Goal: Transaction & Acquisition: Purchase product/service

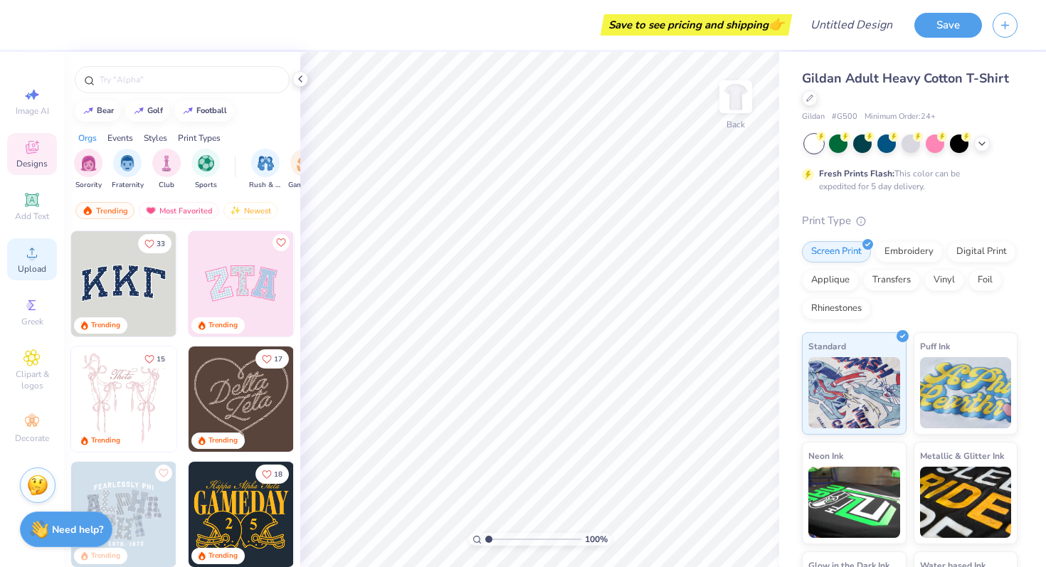
click at [32, 267] on span "Upload" at bounding box center [32, 268] width 28 height 11
click at [21, 252] on div "Upload" at bounding box center [32, 259] width 50 height 42
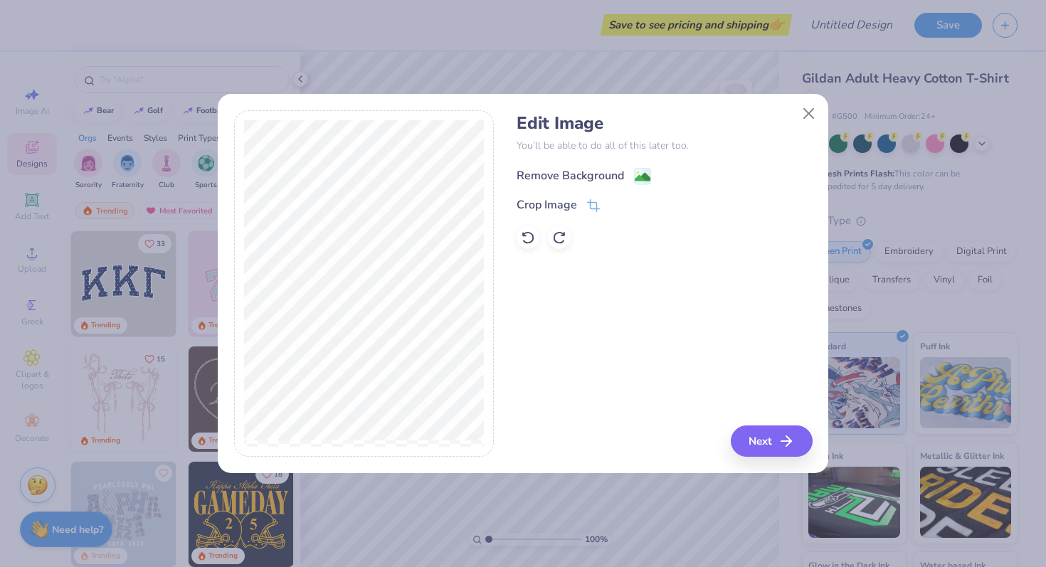
click at [625, 174] on div "Remove Background" at bounding box center [583, 176] width 134 height 18
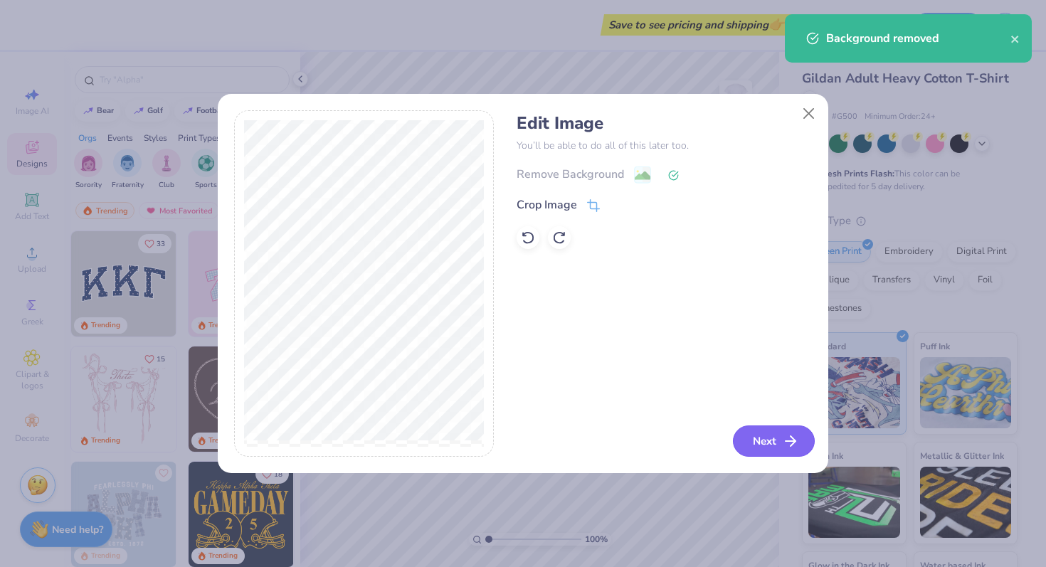
click at [758, 437] on button "Next" at bounding box center [774, 440] width 82 height 31
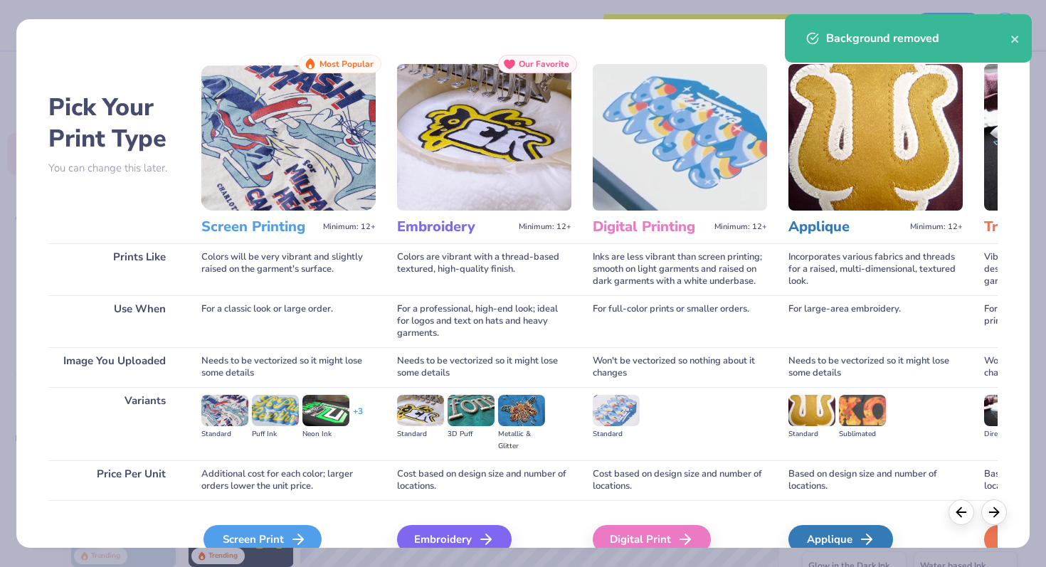
click at [300, 531] on icon at bounding box center [298, 539] width 17 height 17
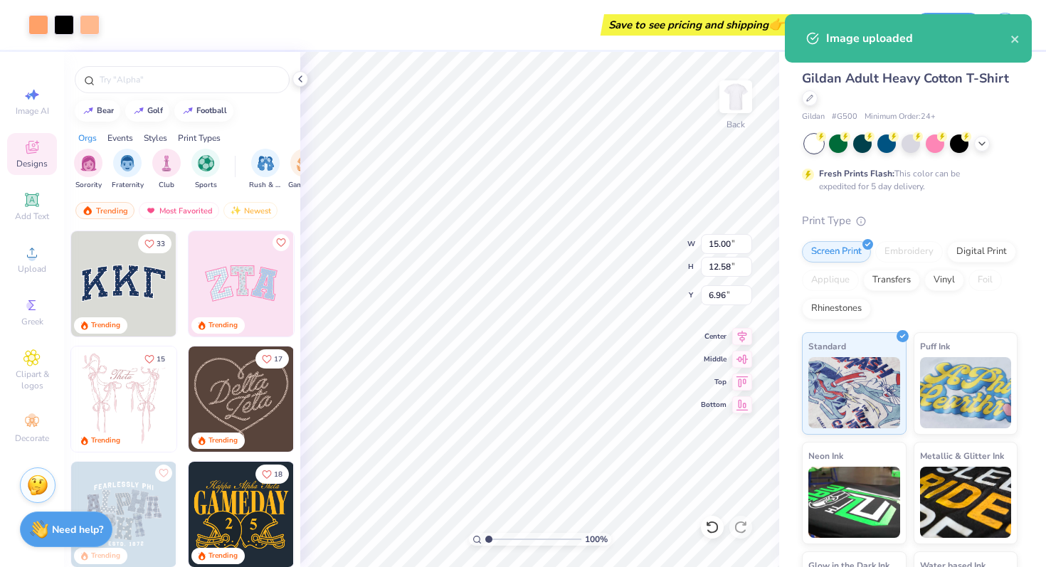
type input "10.64"
type input "8.92"
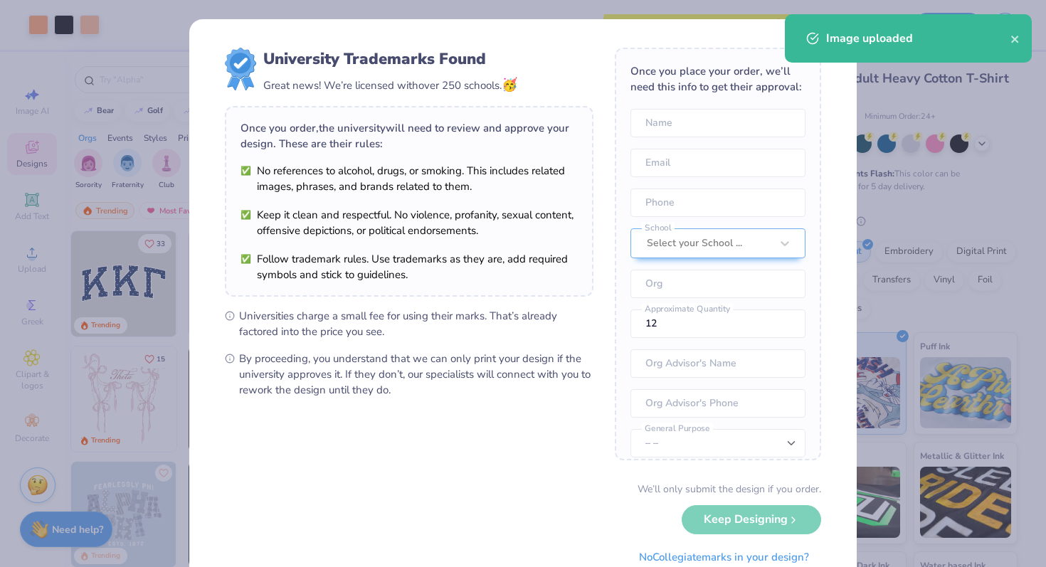
click at [501, 376] on span "By proceeding, you understand that we can only print your design if the univers…" at bounding box center [416, 374] width 354 height 47
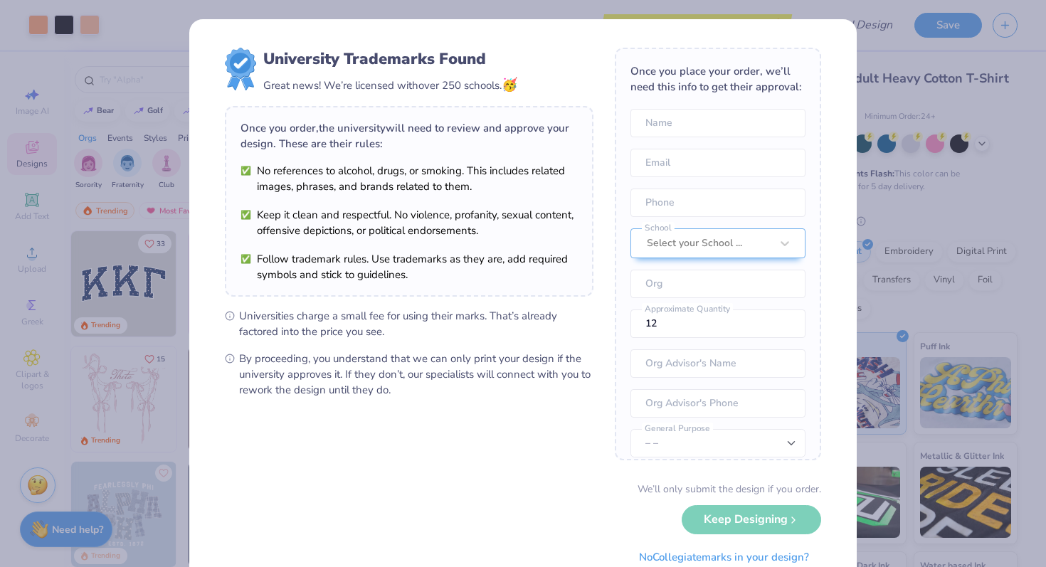
scroll to position [52, 0]
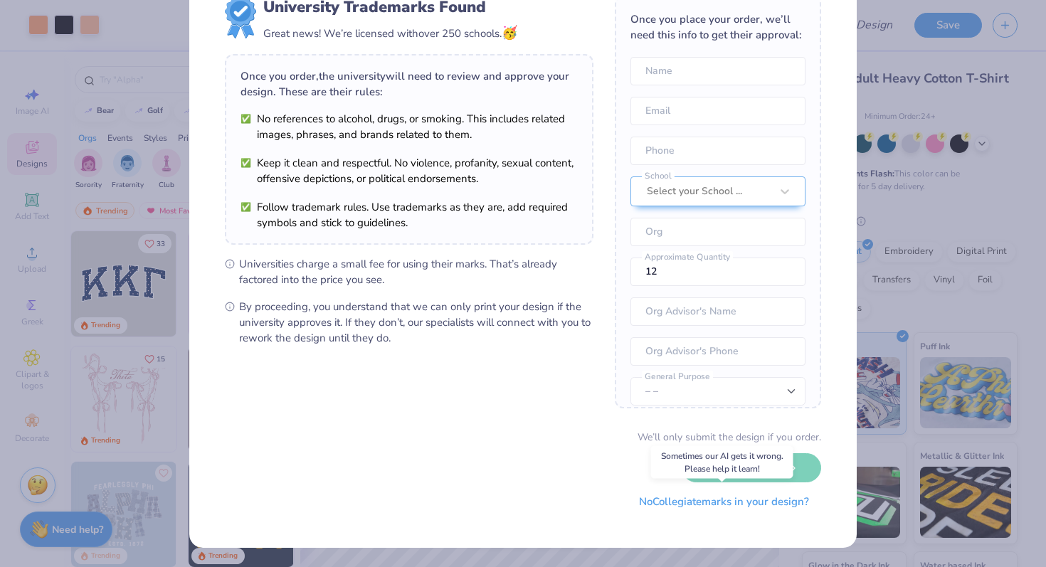
click at [691, 501] on button "No Collegiate marks in your design?" at bounding box center [724, 501] width 194 height 29
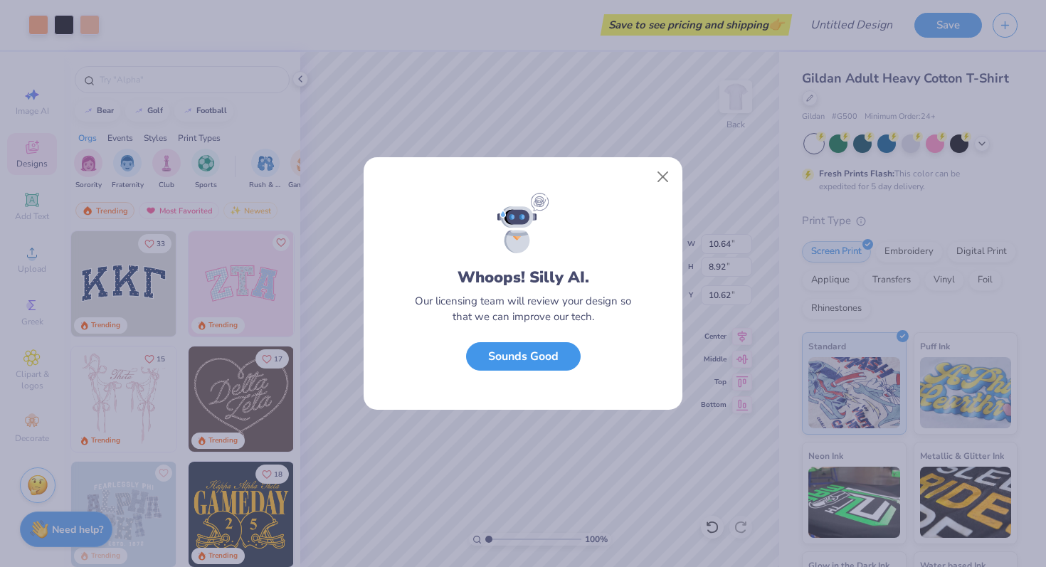
click at [541, 355] on button "Sounds Good" at bounding box center [523, 356] width 115 height 29
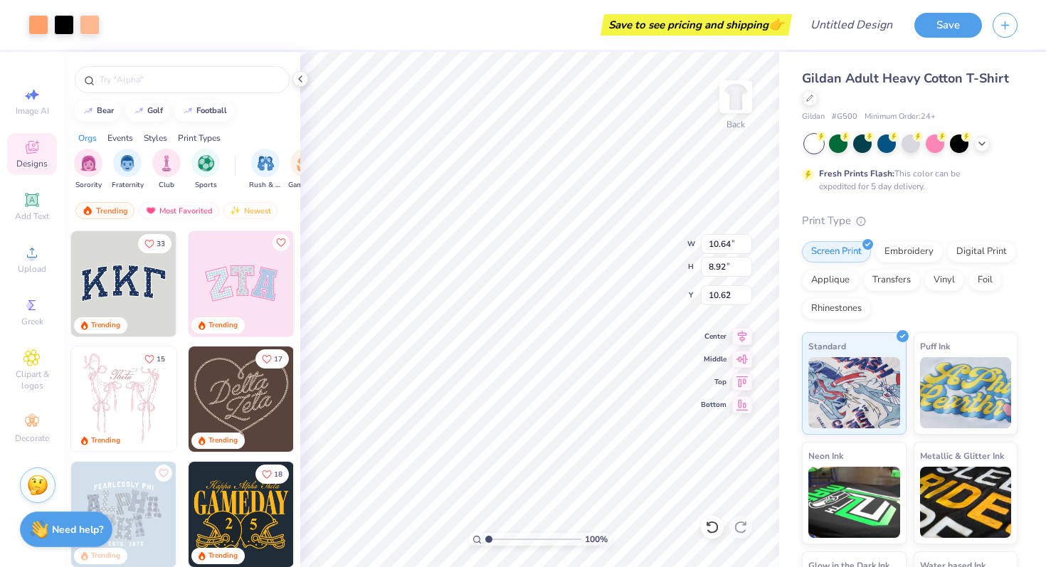
type input "4.33"
type input "9.45"
type input "7.92"
type input "3.00"
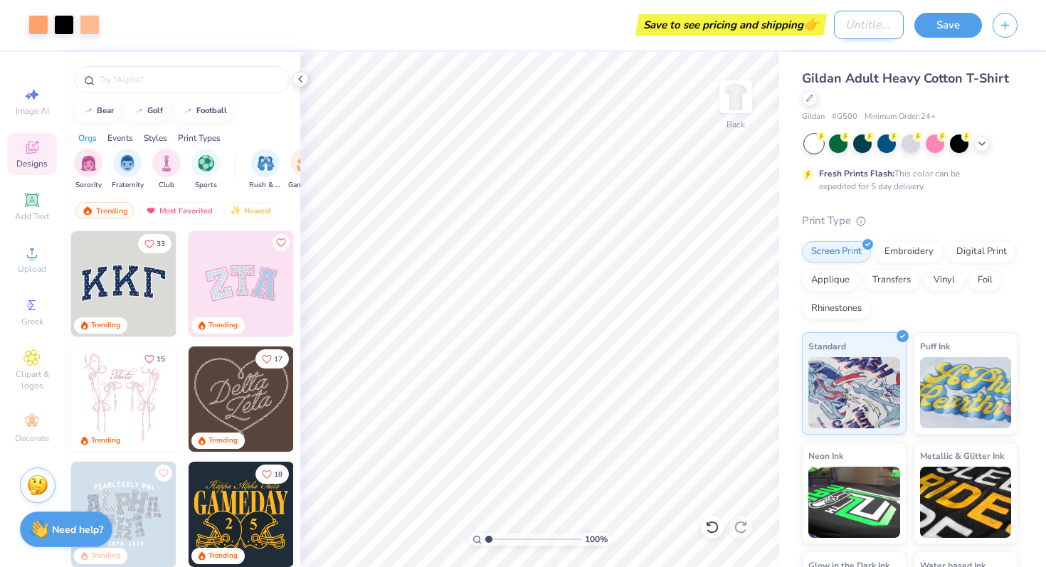
click at [840, 28] on input "Design Title" at bounding box center [869, 25] width 70 height 28
type input "white tshirt"
click at [953, 22] on button "Save" at bounding box center [948, 23] width 68 height 25
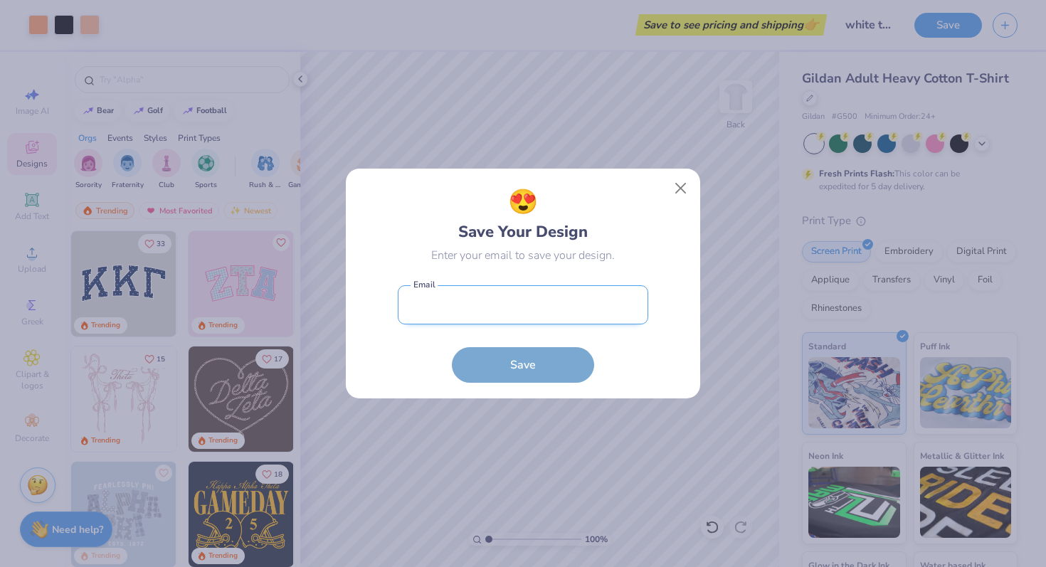
click at [544, 309] on input "email" at bounding box center [523, 304] width 250 height 39
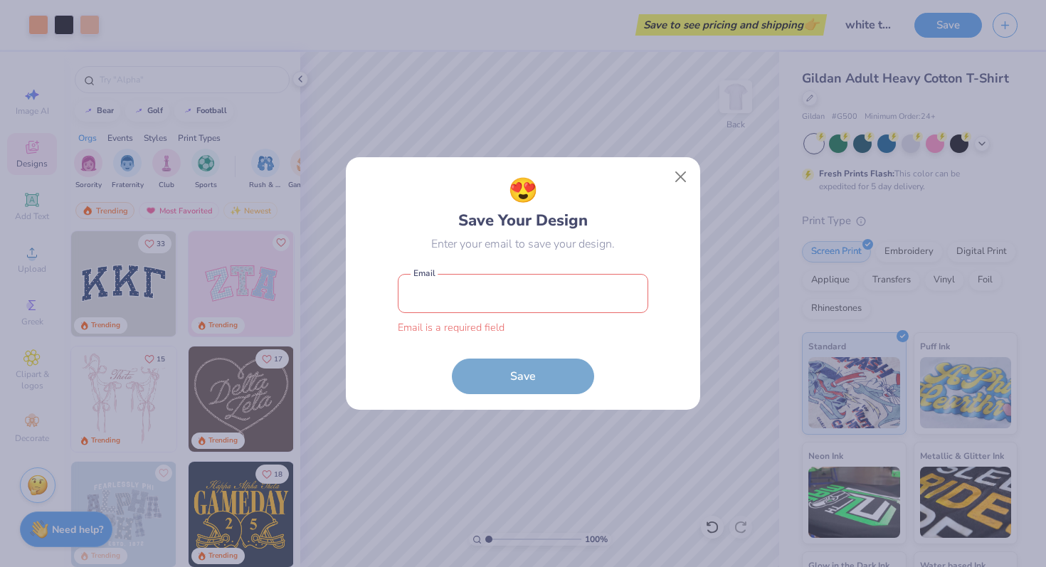
type input "[EMAIL_ADDRESS][DOMAIN_NAME]"
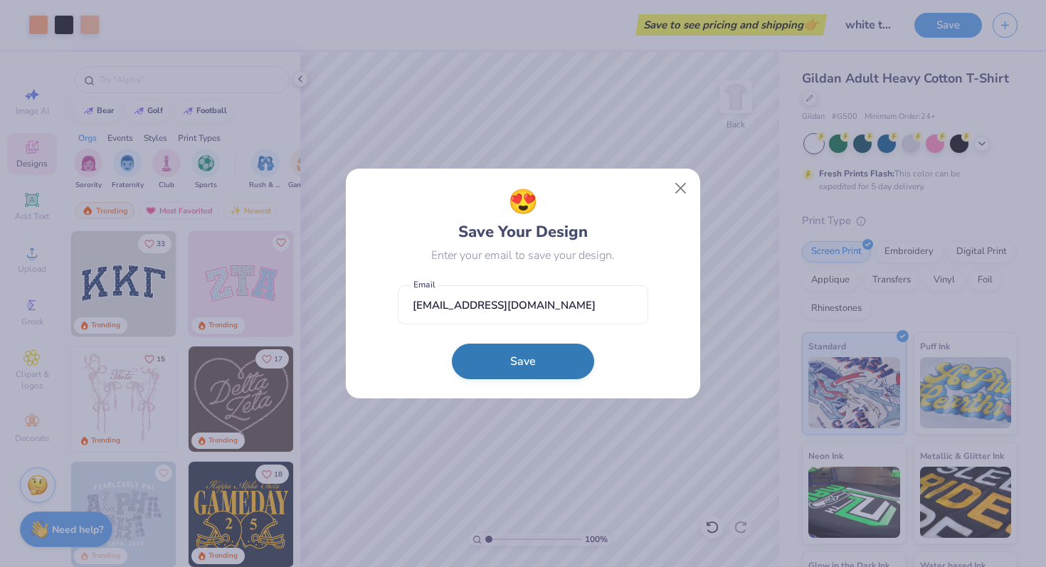
click at [541, 356] on button "Save" at bounding box center [523, 362] width 142 height 36
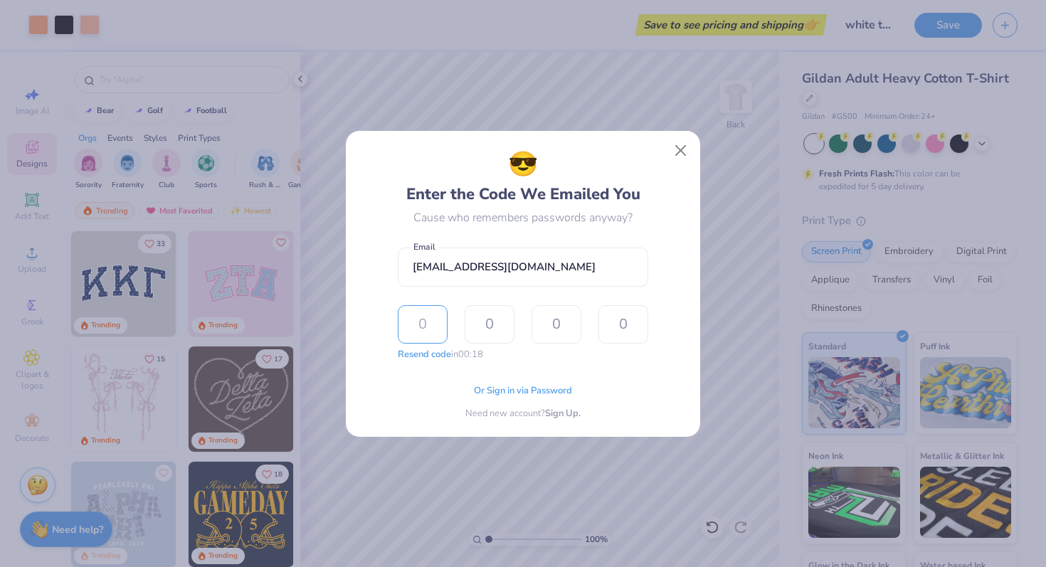
type input "6"
type input "7"
type input "2"
type input "7"
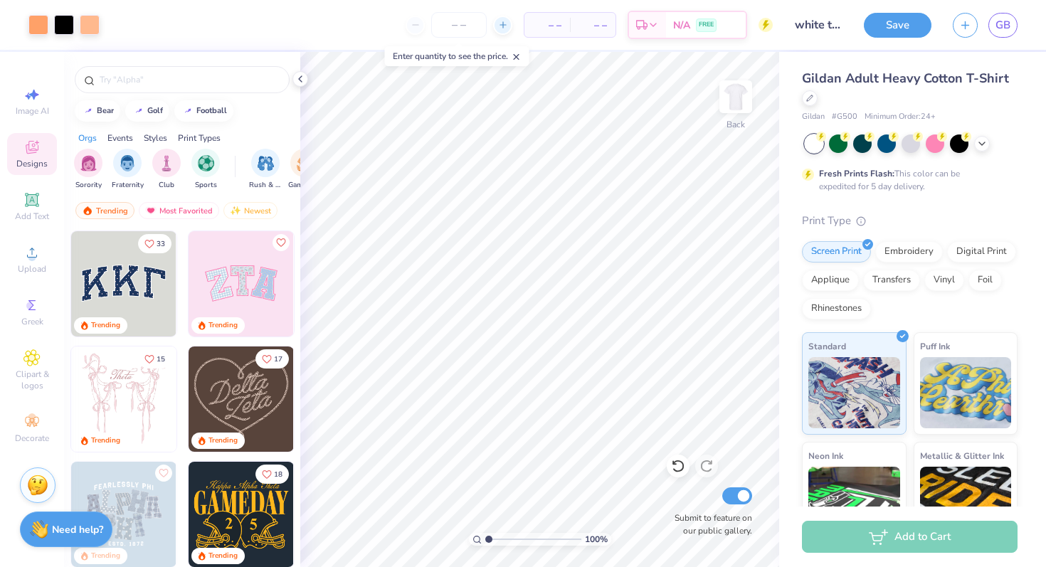
click at [501, 29] on icon at bounding box center [503, 25] width 10 height 10
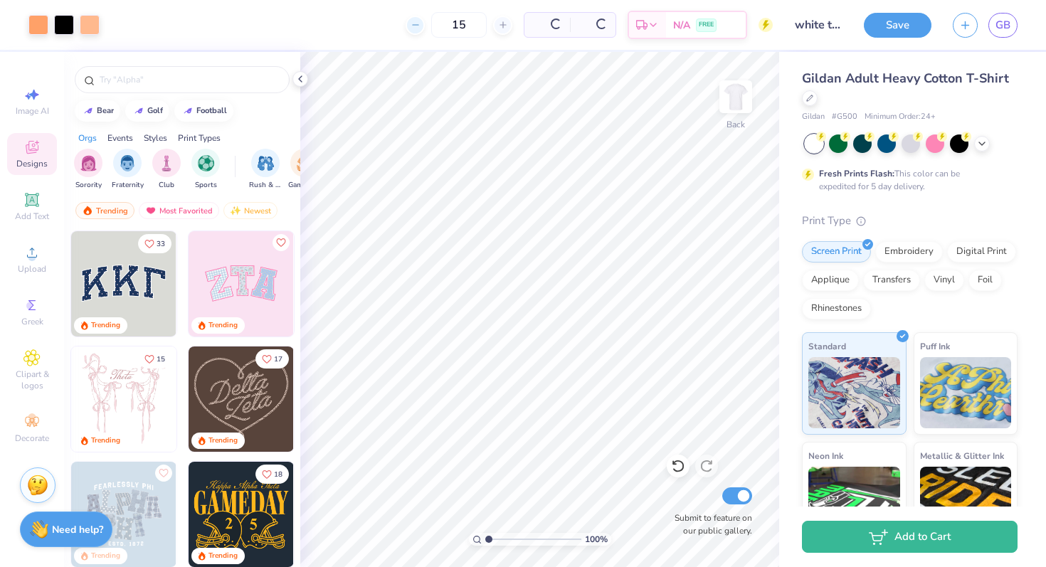
click at [415, 26] on icon at bounding box center [415, 25] width 10 height 10
click at [431, 26] on input "14" at bounding box center [458, 25] width 55 height 26
click at [415, 26] on input "14" at bounding box center [410, 25] width 55 height 26
click at [373, 26] on icon at bounding box center [368, 25] width 10 height 10
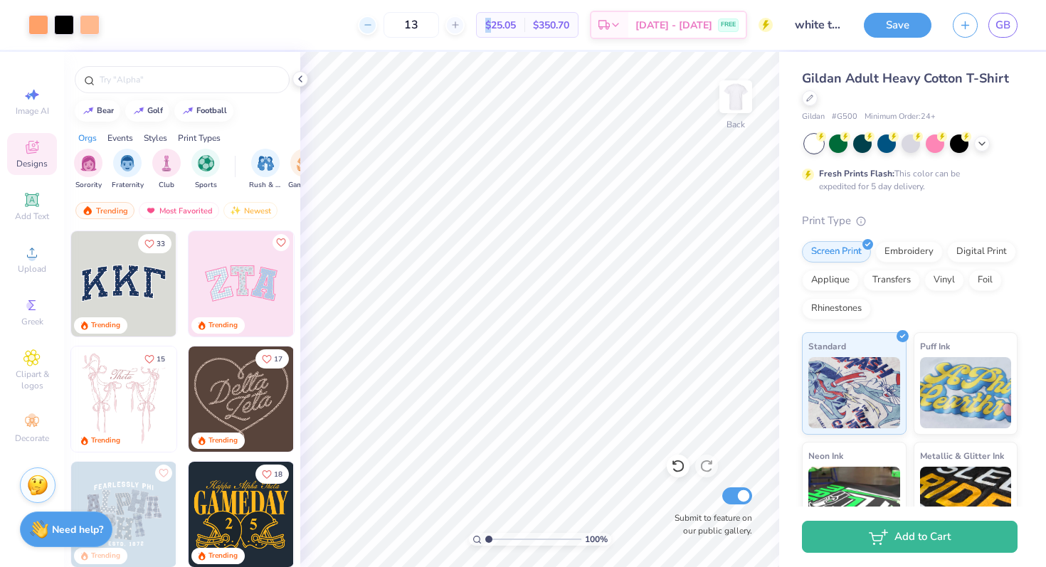
type input "12"
click at [396, 26] on div "12" at bounding box center [411, 25] width 107 height 26
click at [384, 25] on div "12" at bounding box center [411, 25] width 107 height 26
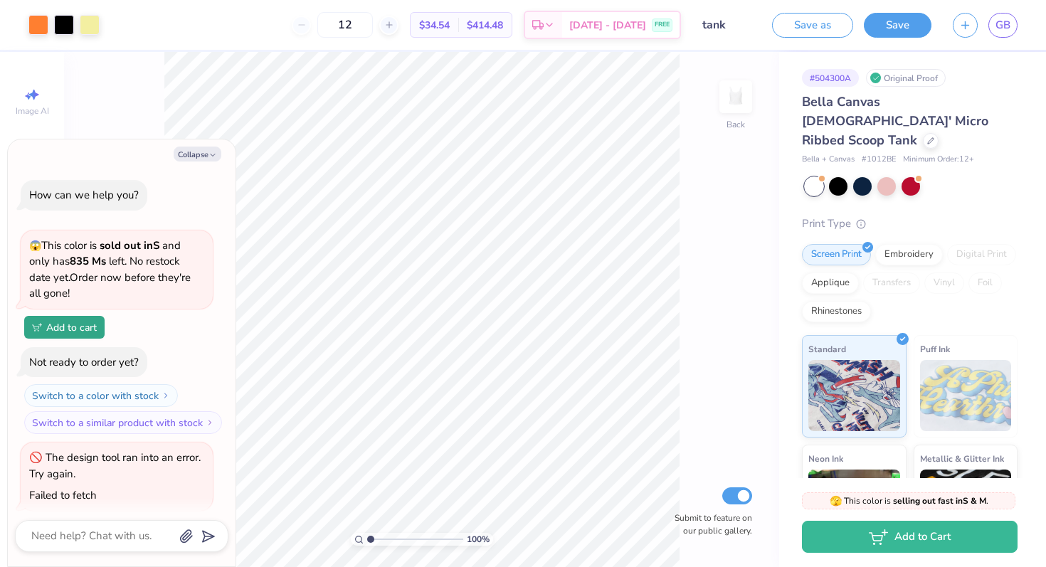
scroll to position [768, 0]
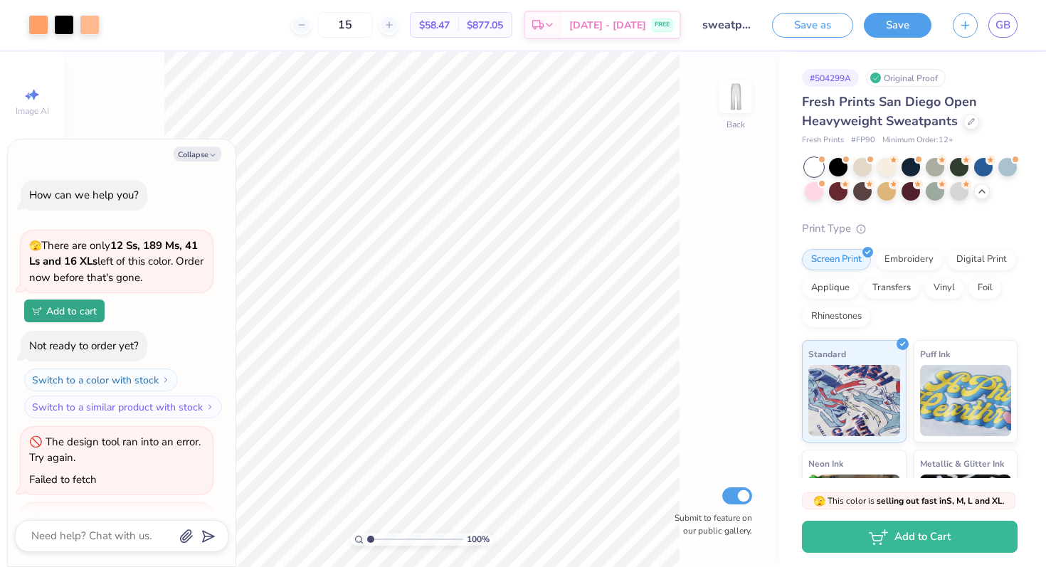
scroll to position [752, 0]
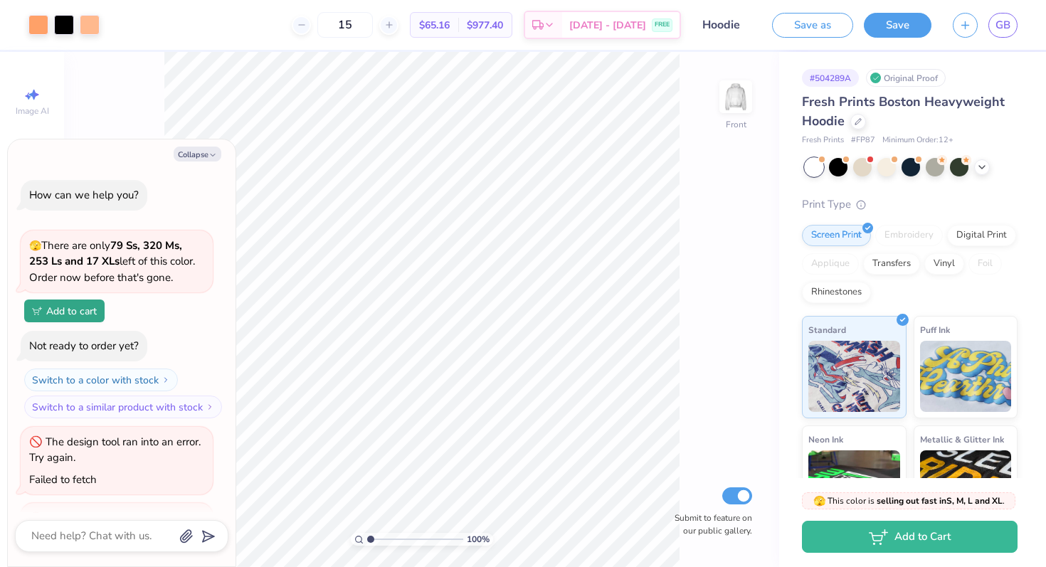
scroll to position [752, 0]
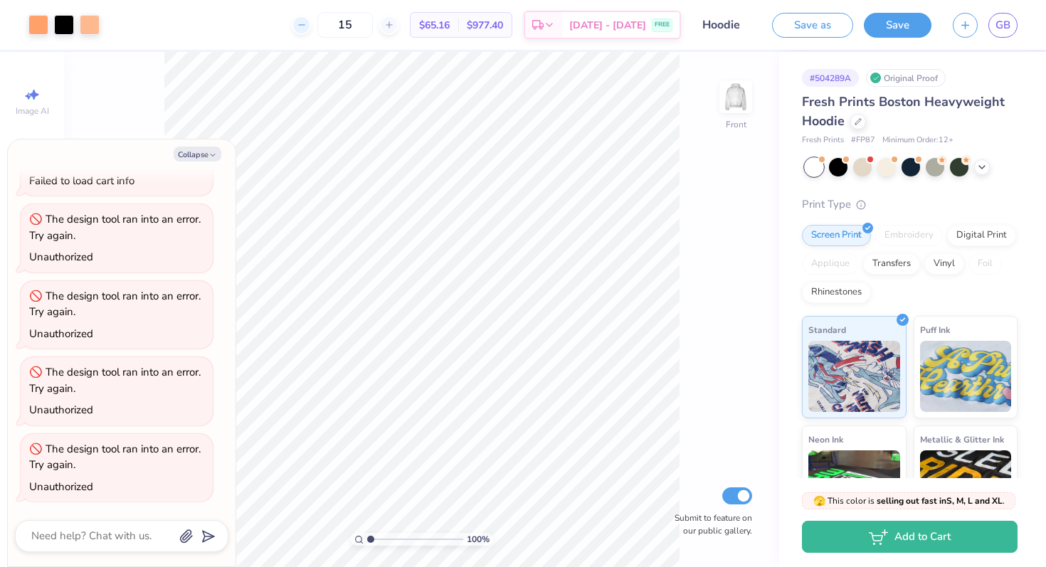
click at [307, 27] on icon at bounding box center [302, 25] width 10 height 10
type input "13"
click at [318, 27] on div "13 $65.16 Per Item $977.40 Total Est. Delivery Aug 22 - 25 FREE" at bounding box center [395, 25] width 571 height 50
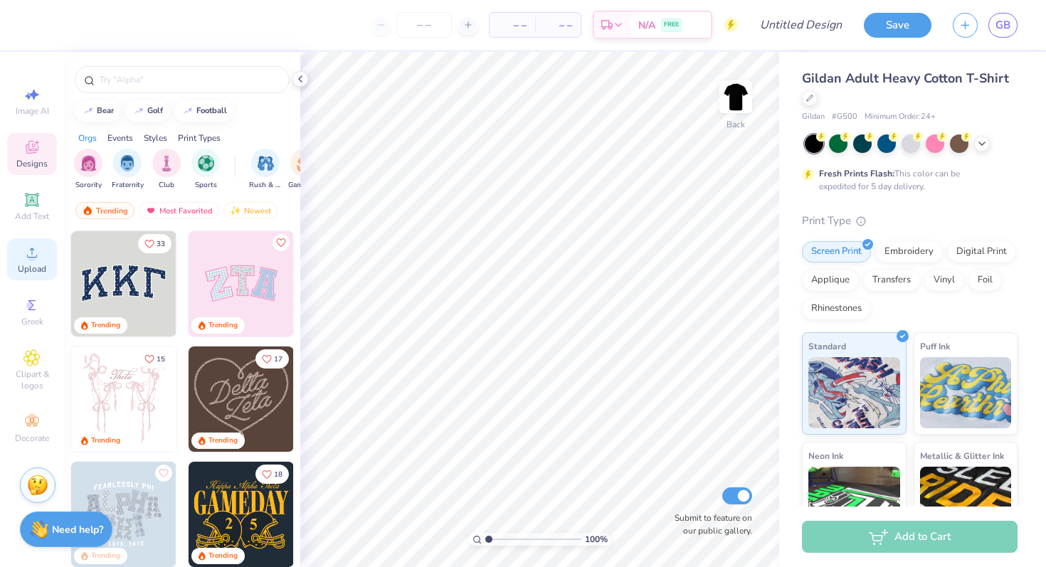
click at [33, 255] on circle at bounding box center [32, 257] width 8 height 8
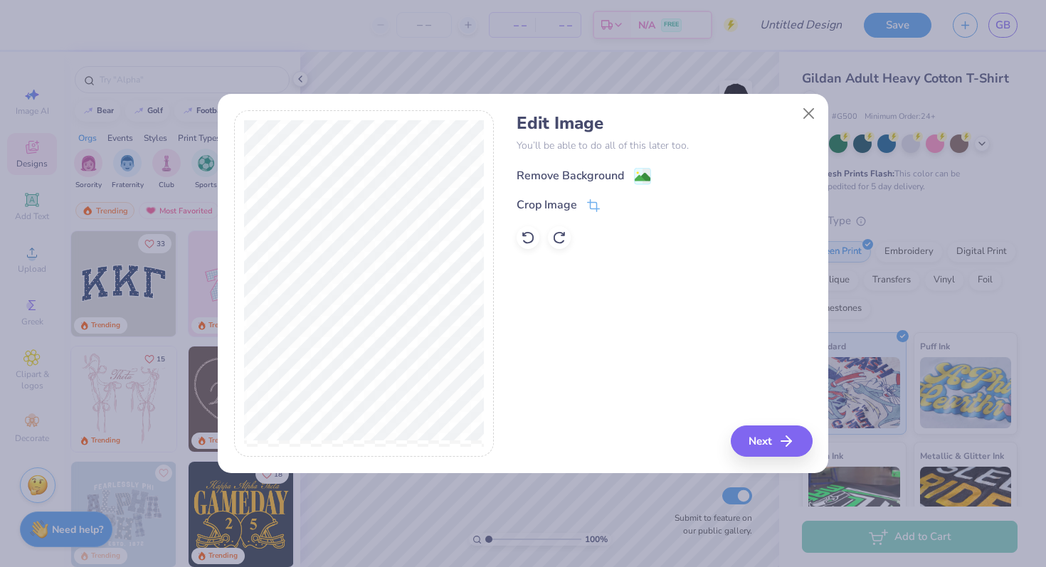
click at [612, 173] on div "Remove Background" at bounding box center [569, 175] width 107 height 17
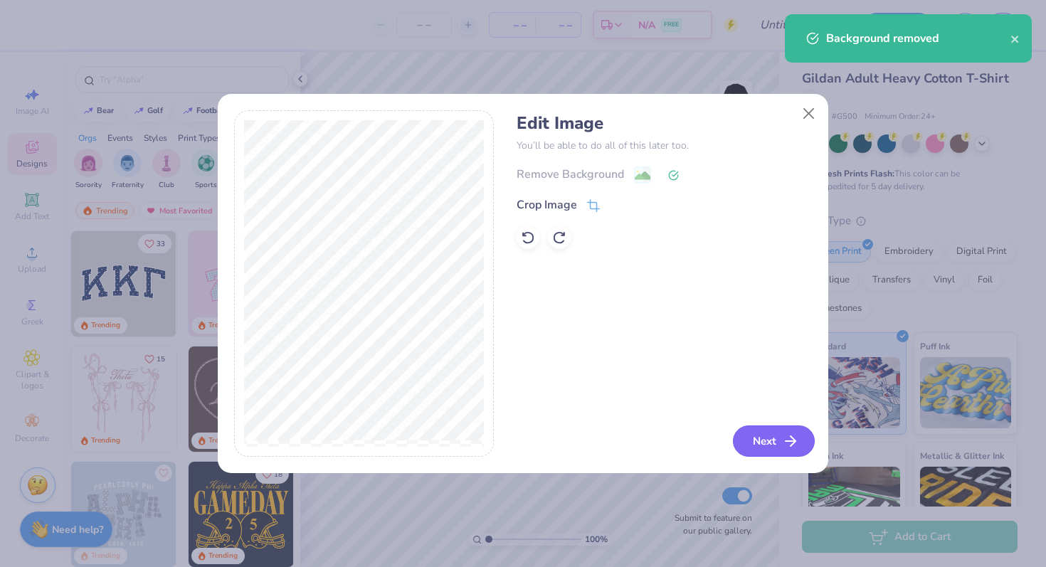
click at [754, 435] on button "Next" at bounding box center [774, 440] width 82 height 31
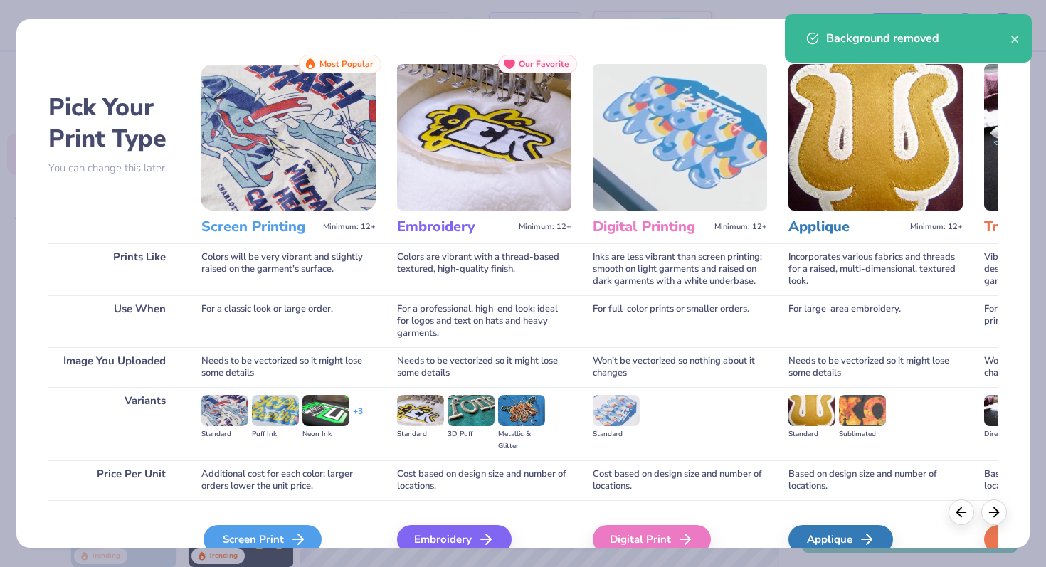
click at [272, 529] on div "Screen Print" at bounding box center [262, 539] width 118 height 28
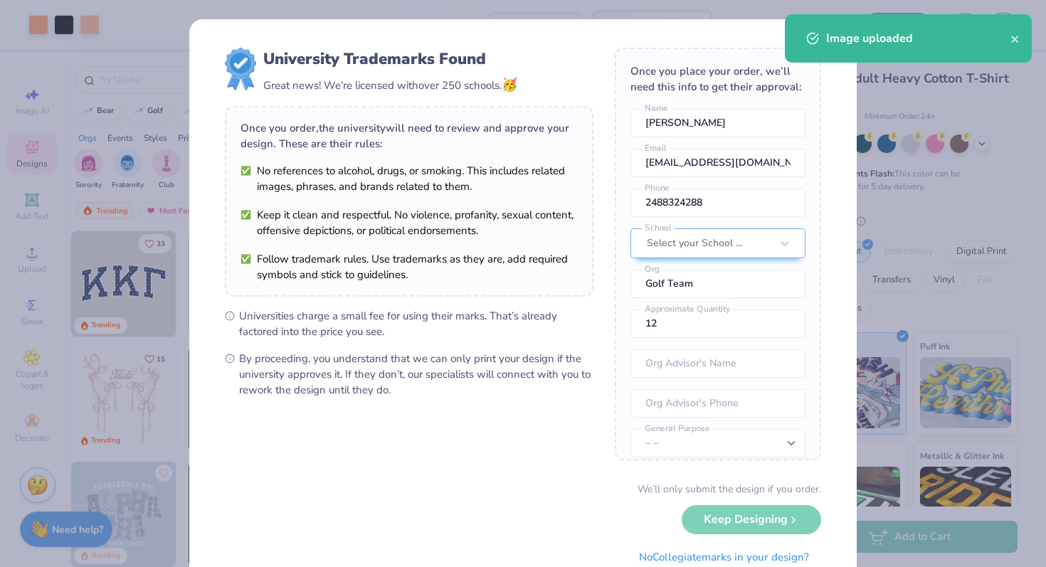
scroll to position [53, 0]
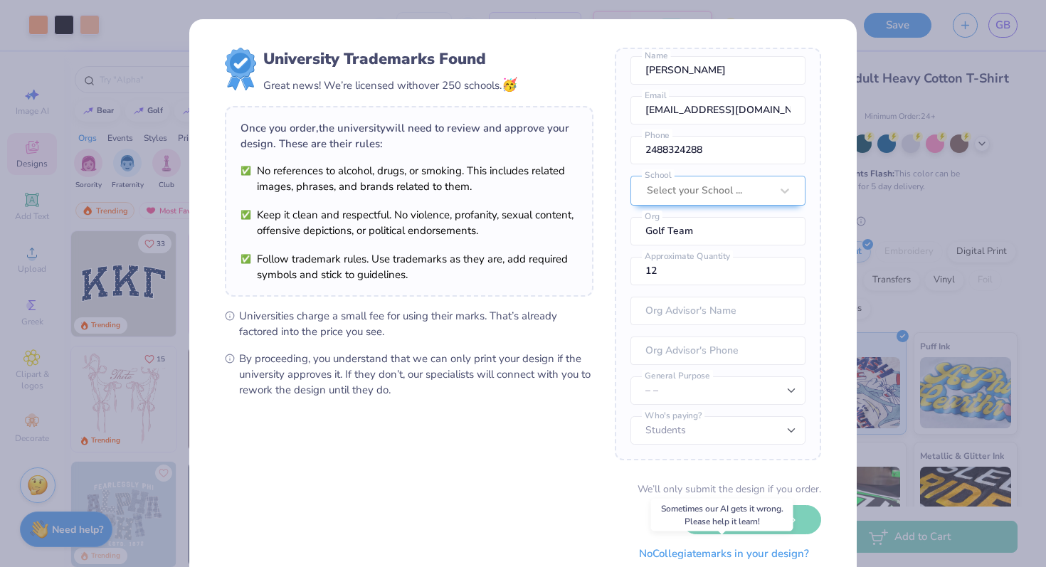
click at [663, 548] on button "No Collegiate marks in your design?" at bounding box center [724, 553] width 194 height 29
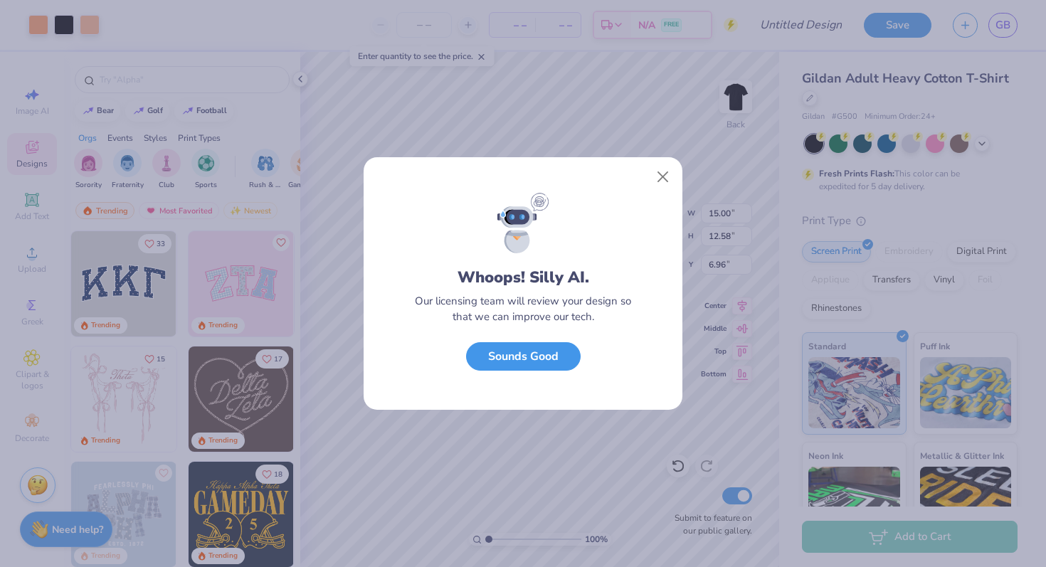
click at [536, 366] on button "Sounds Good" at bounding box center [523, 356] width 115 height 29
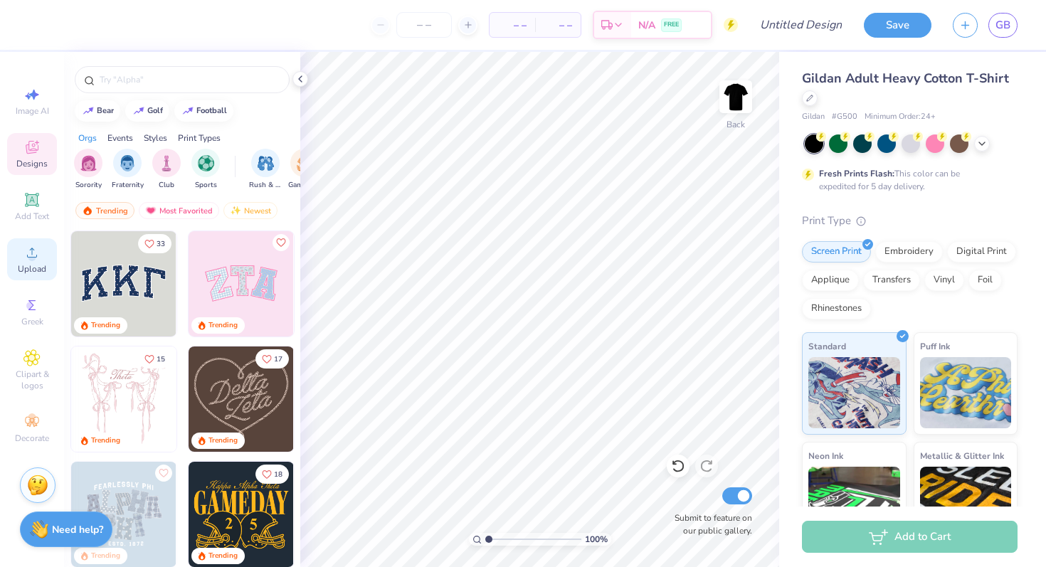
click at [26, 267] on span "Upload" at bounding box center [32, 268] width 28 height 11
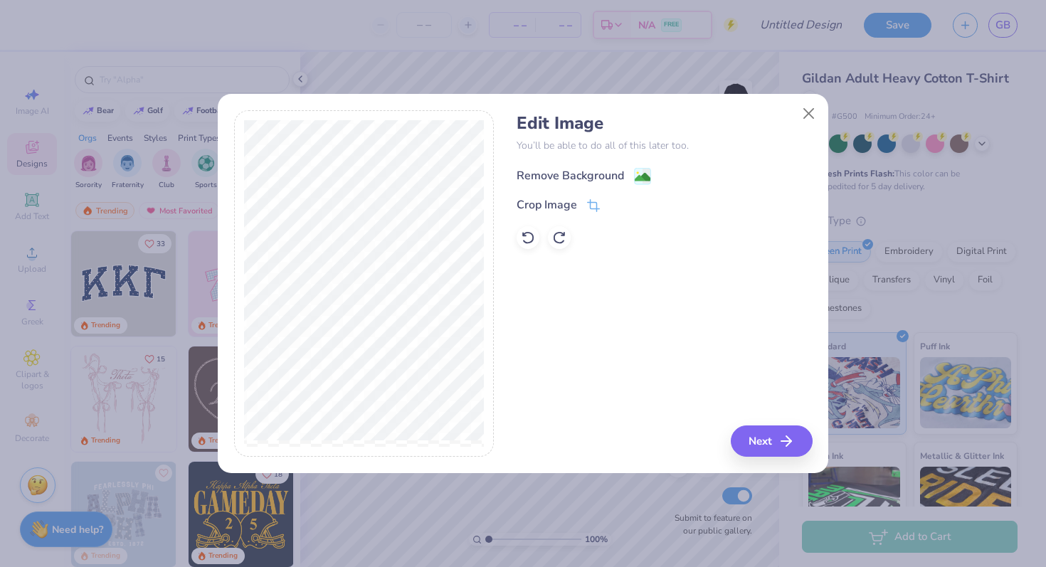
click at [601, 174] on div "Remove Background" at bounding box center [569, 175] width 107 height 17
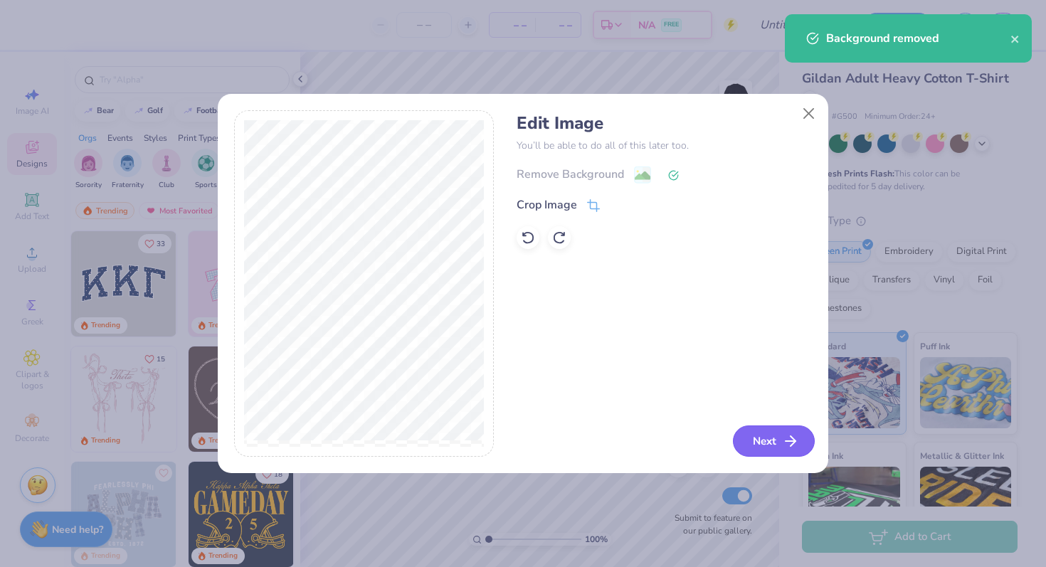
click at [768, 447] on button "Next" at bounding box center [774, 440] width 82 height 31
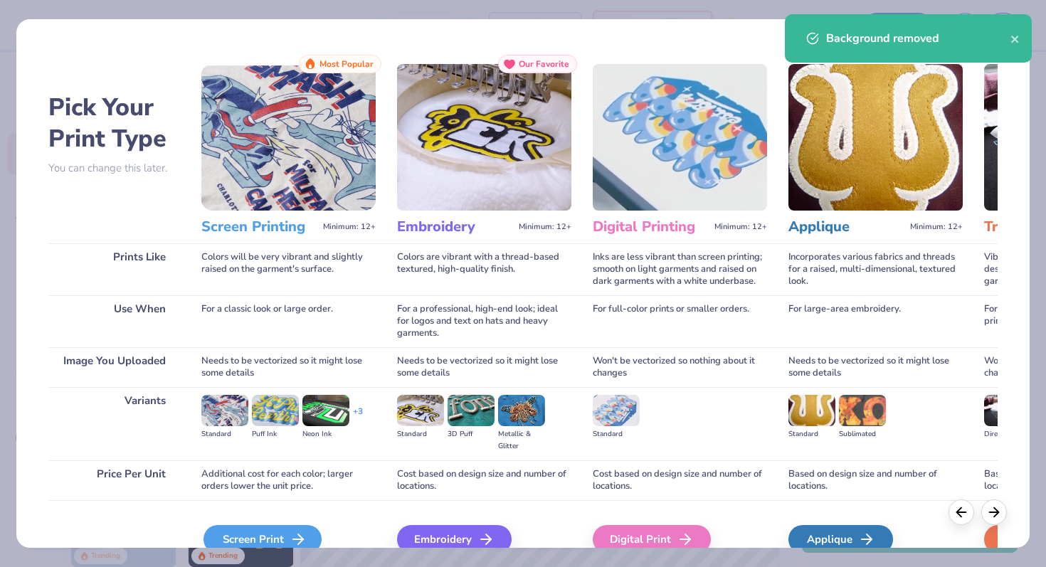
click at [248, 529] on div "Screen Print" at bounding box center [262, 539] width 118 height 28
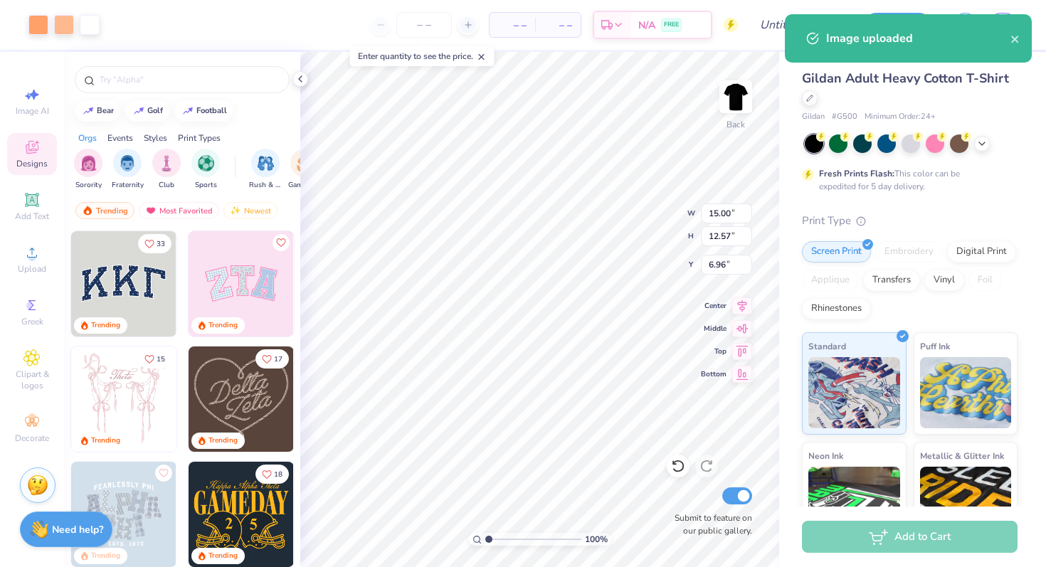
type input "12.14"
type input "10.18"
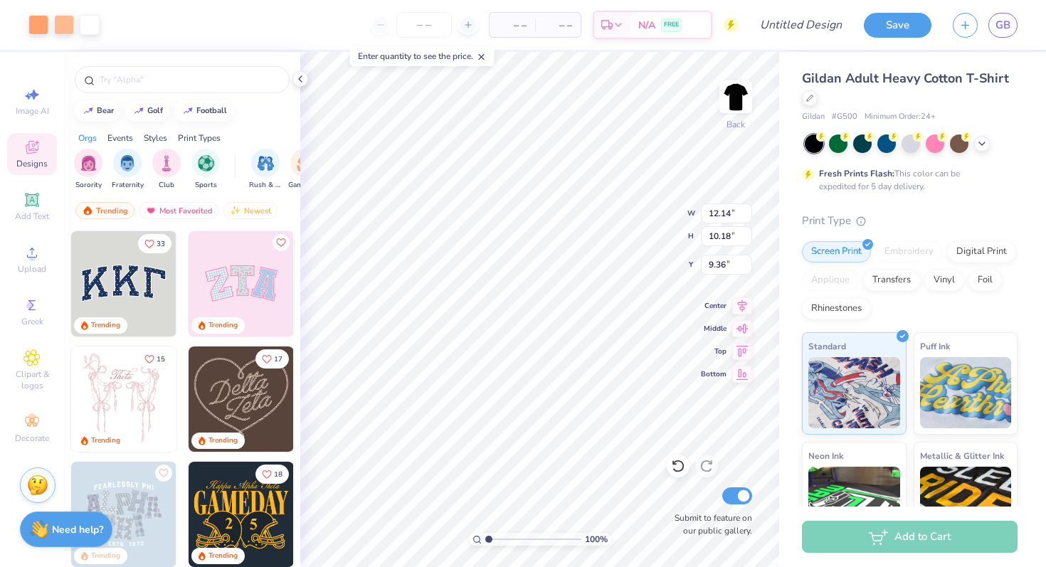
type input "3.00"
type input "9.93"
type input "8.33"
type input "9.39"
type input "7.87"
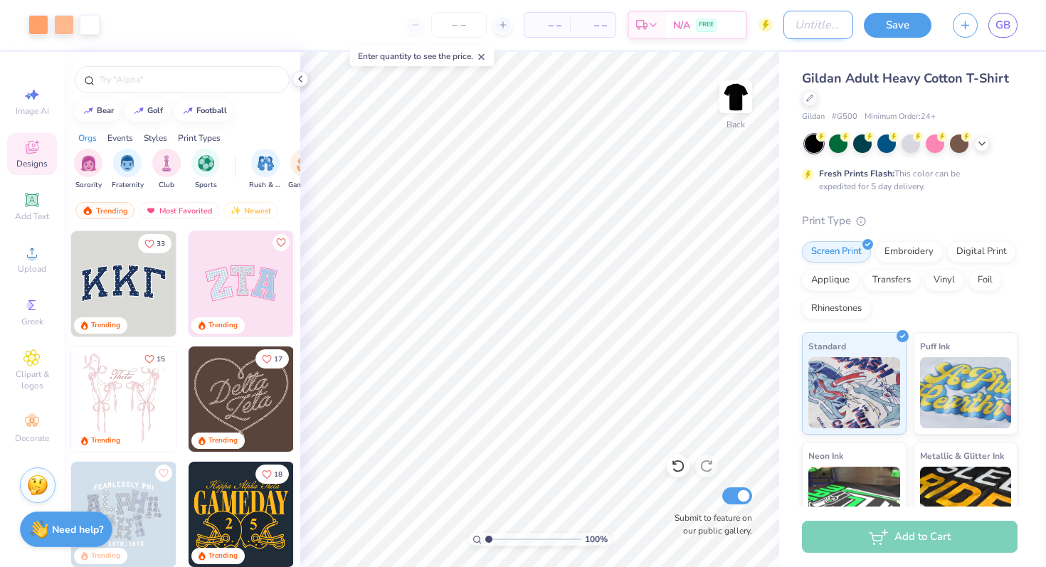
click at [805, 34] on input "Design Title" at bounding box center [818, 25] width 70 height 28
type input "black tshirt"
click at [892, 14] on button "Save" at bounding box center [898, 23] width 68 height 25
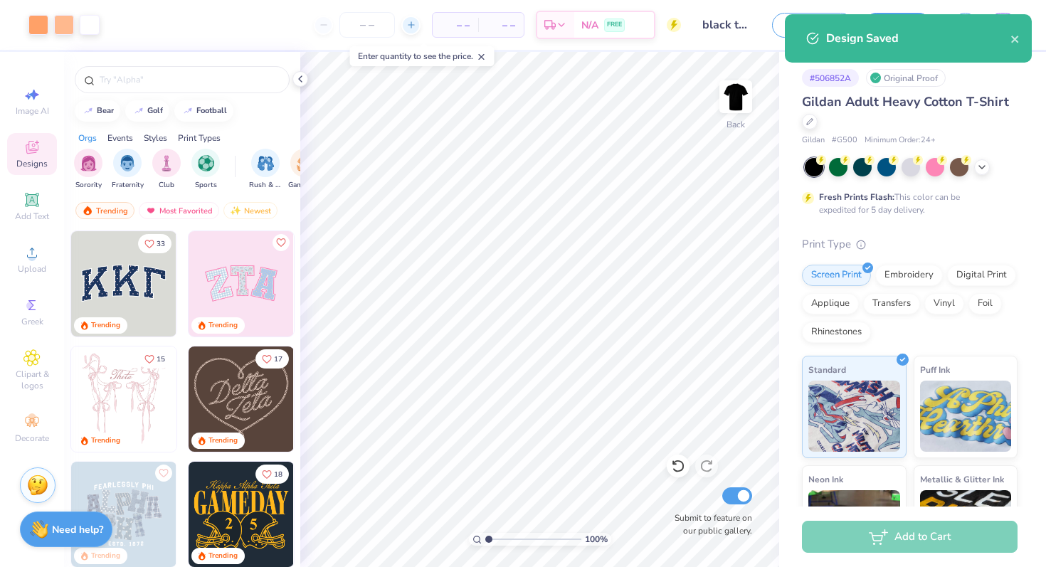
click at [406, 27] on icon at bounding box center [411, 25] width 10 height 10
type input "12"
